Goal: Transaction & Acquisition: Purchase product/service

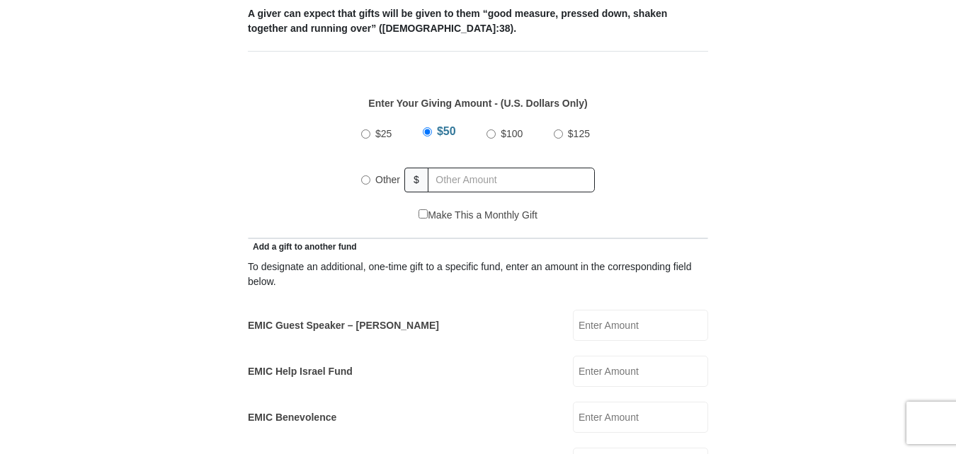
scroll to position [637, 0]
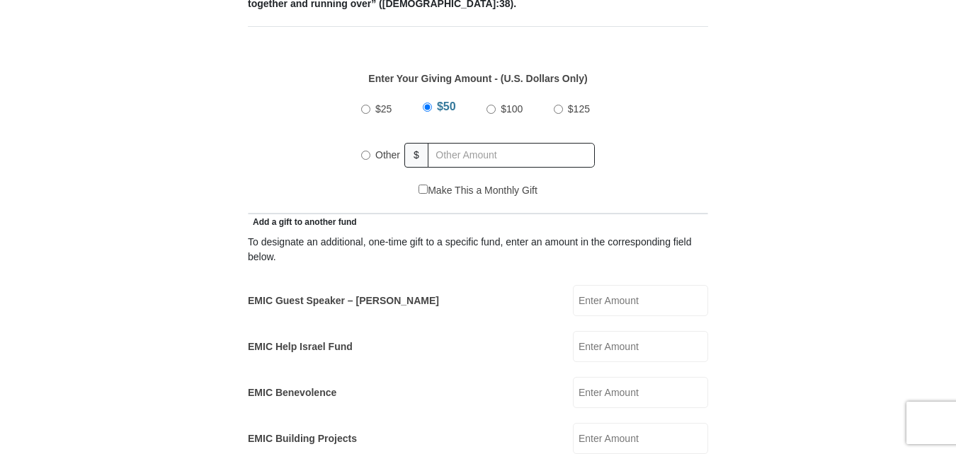
click at [274, 91] on div "$25 $50 $100 $125 Other $" at bounding box center [478, 137] width 445 height 92
click at [366, 151] on input "Other" at bounding box center [365, 155] width 9 height 9
radio input "true"
click at [588, 285] on input "EMIC Guest Speaker – Mike Evans" at bounding box center [640, 300] width 135 height 31
type input "25.00"
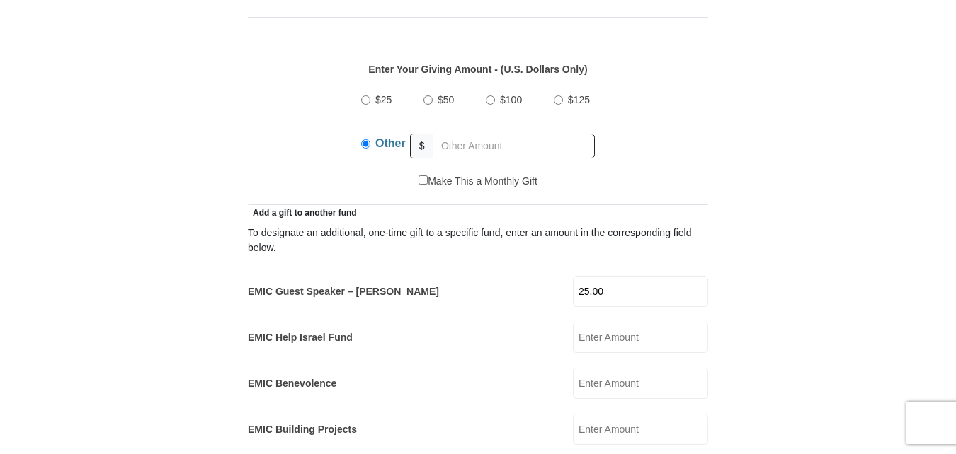
scroll to position [566, 0]
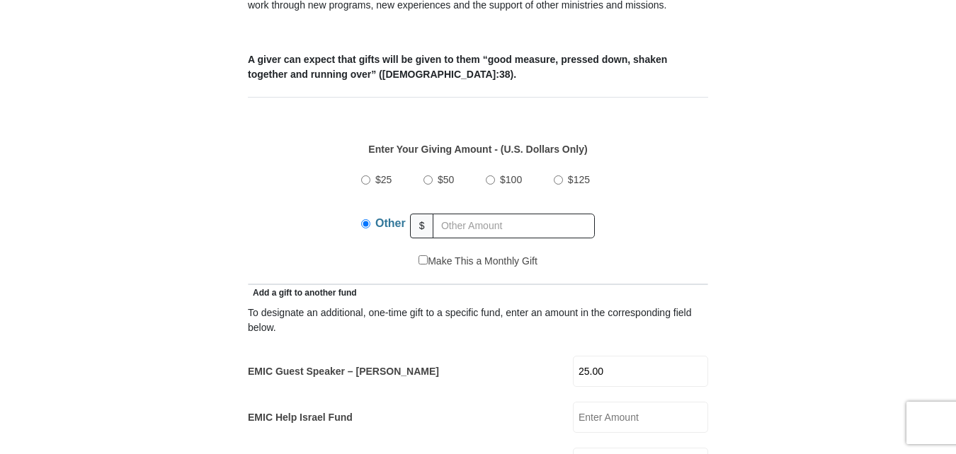
click at [365, 176] on input "$25" at bounding box center [365, 180] width 9 height 9
radio input "true"
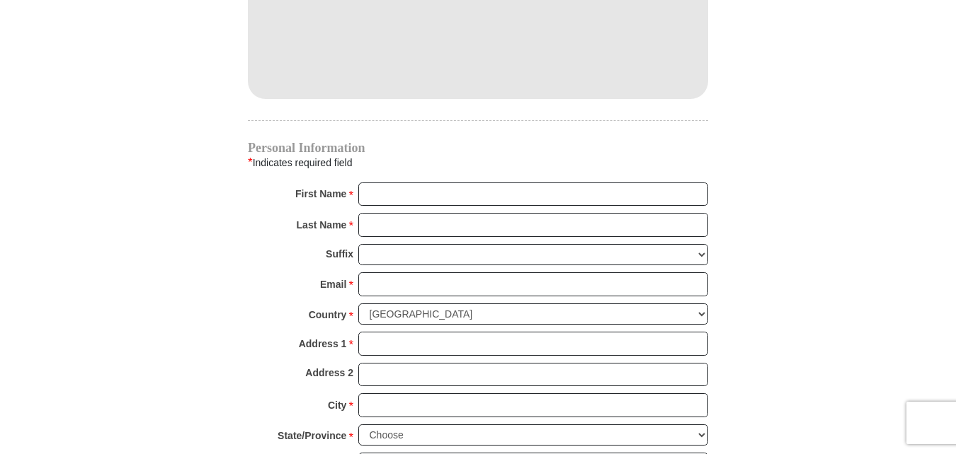
scroll to position [1416, 0]
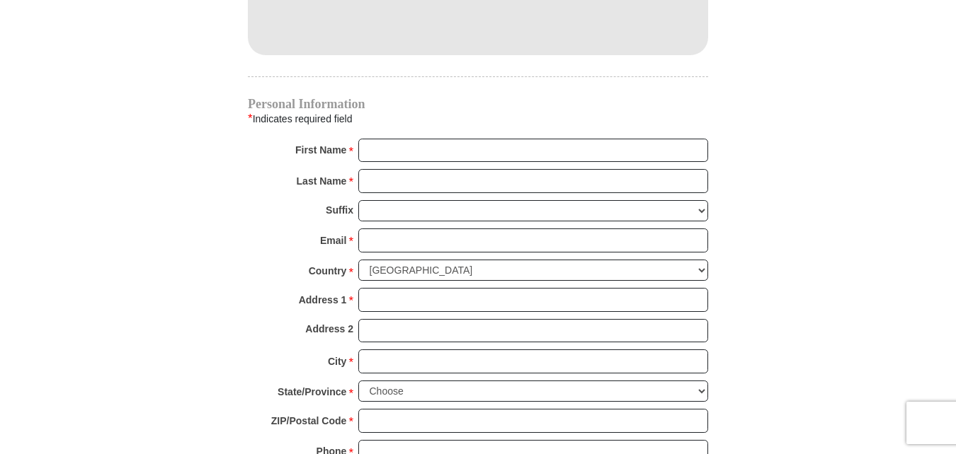
click at [350, 142] on span "*" at bounding box center [350, 152] width 5 height 20
click at [358, 139] on input "First Name *" at bounding box center [533, 151] width 350 height 24
type input "Angelita V"
click at [374, 169] on input "Last Name *" at bounding box center [533, 181] width 350 height 24
type input "Lopez"
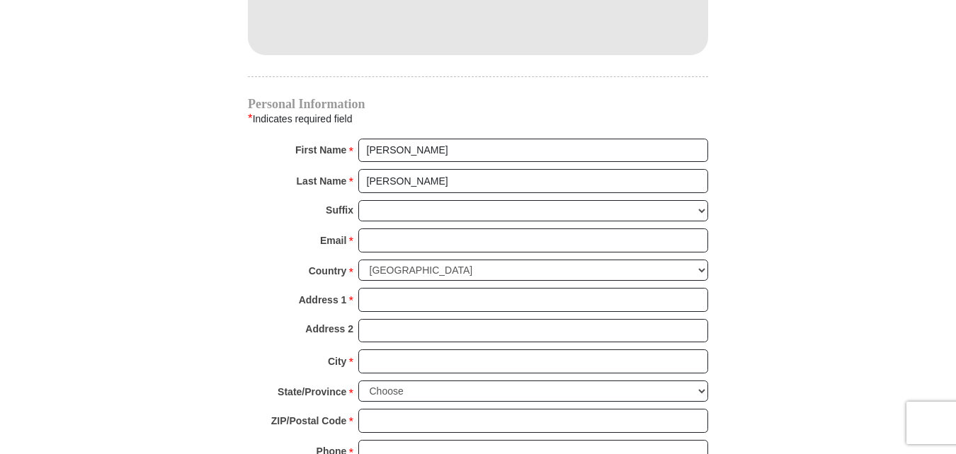
type input "25.00"
type input "jajmlopez@yahoo.com"
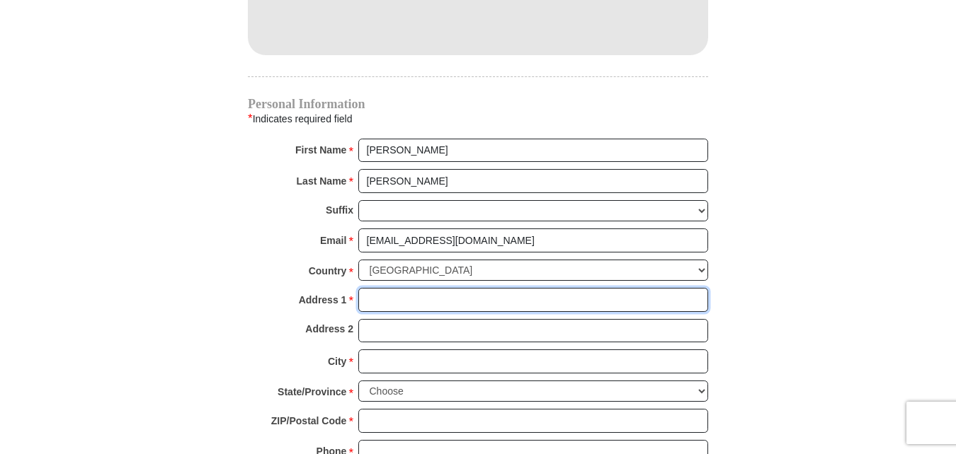
type input "PO Box 1241"
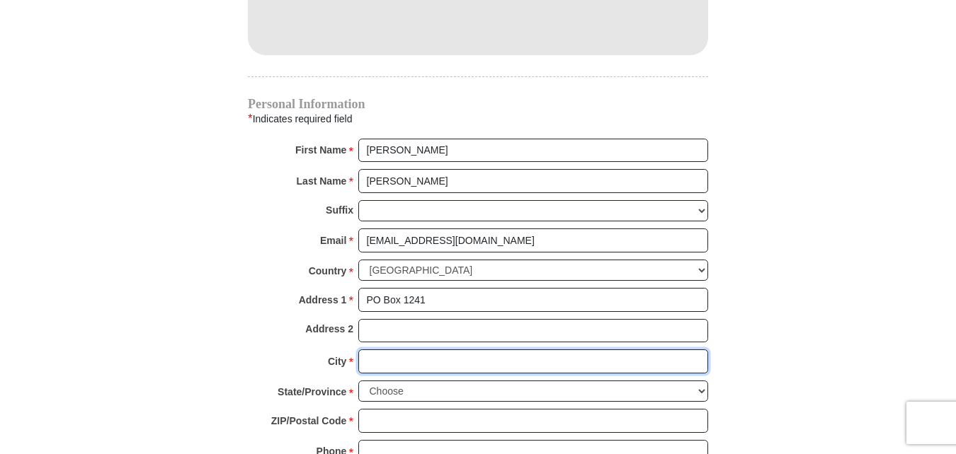
type input "Premont"
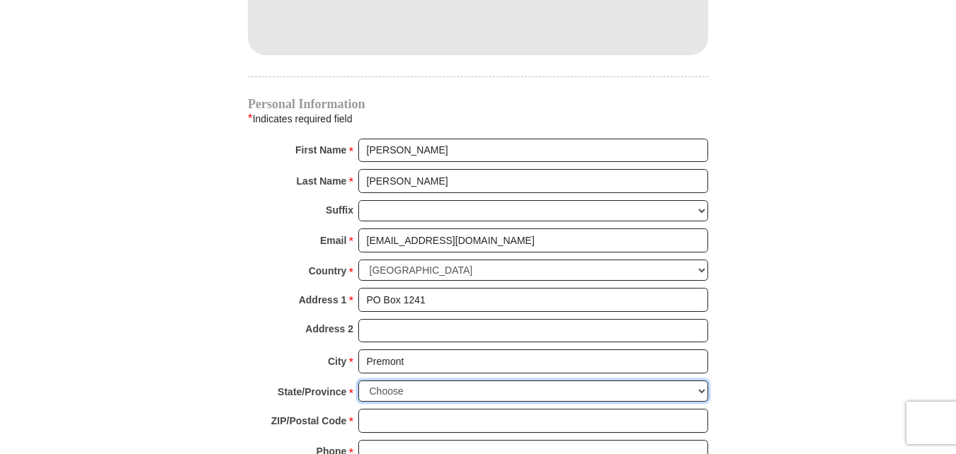
select select "TX"
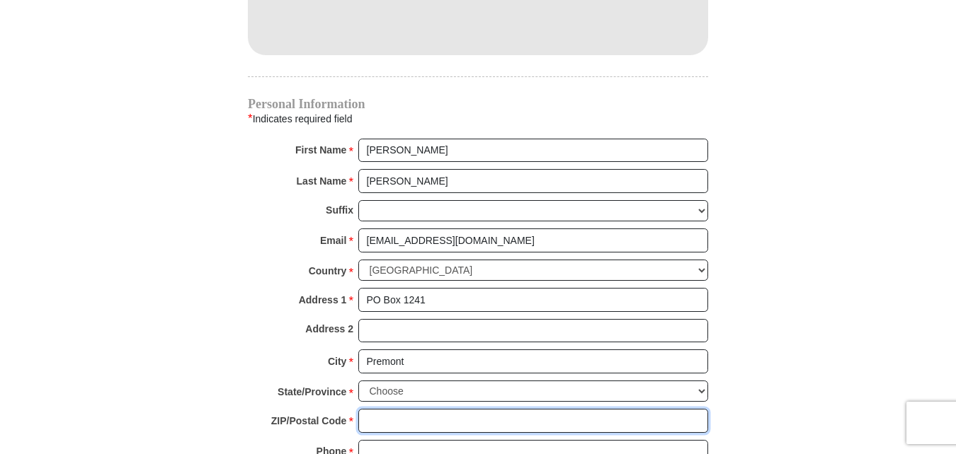
type input "78375"
type input "3617748175"
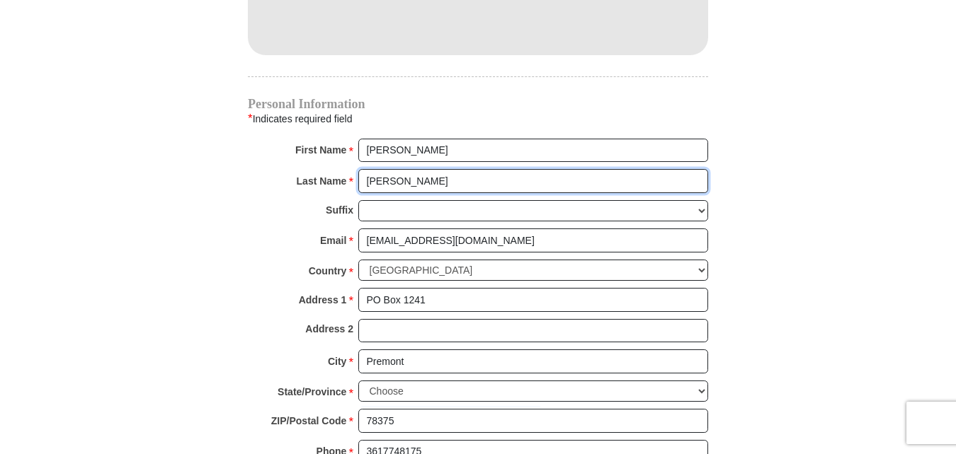
radio input "true"
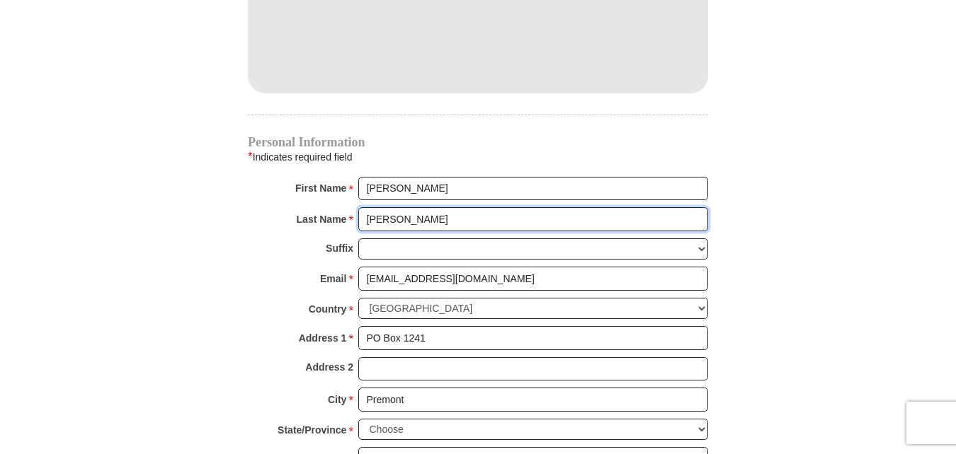
scroll to position [1345, 0]
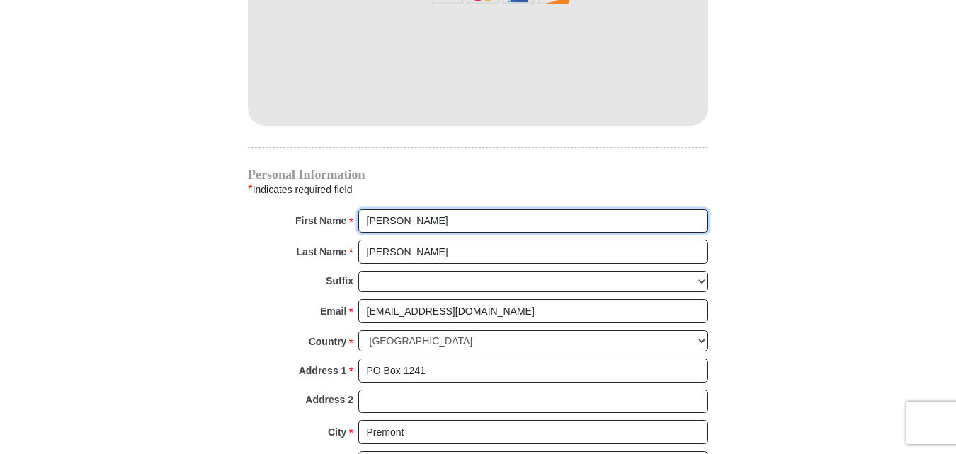
click at [362, 210] on input "Angelita V" at bounding box center [533, 222] width 350 height 24
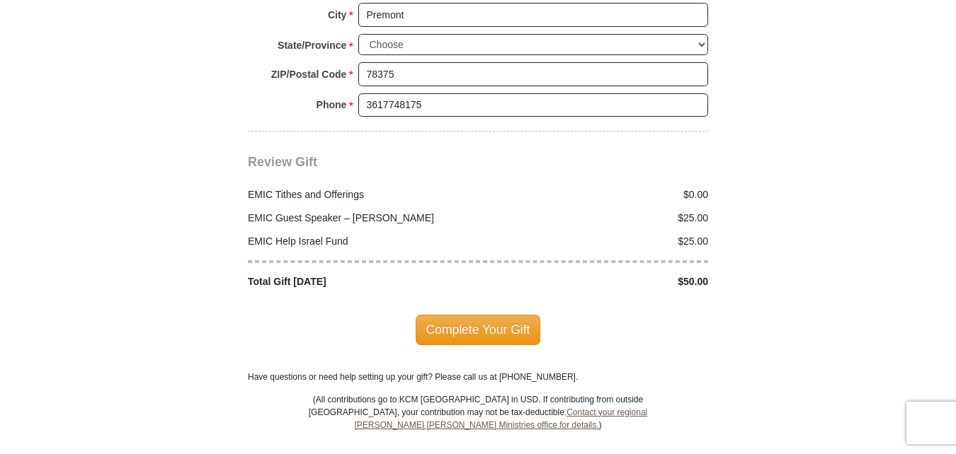
scroll to position [1770, 0]
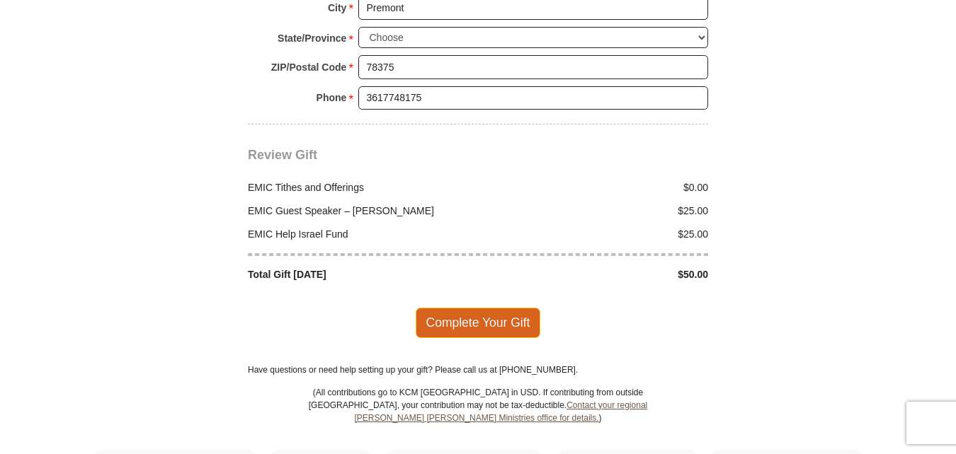
type input "Jose M & Angelita V"
click at [486, 308] on span "Complete Your Gift" at bounding box center [477, 323] width 125 height 30
